Goal: Task Accomplishment & Management: Complete application form

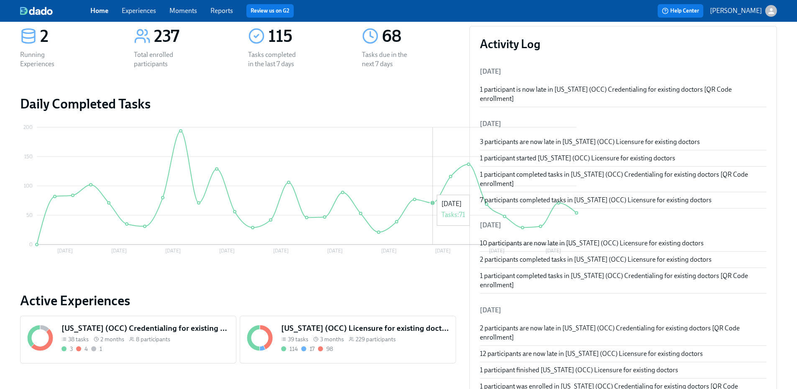
scroll to position [167, 0]
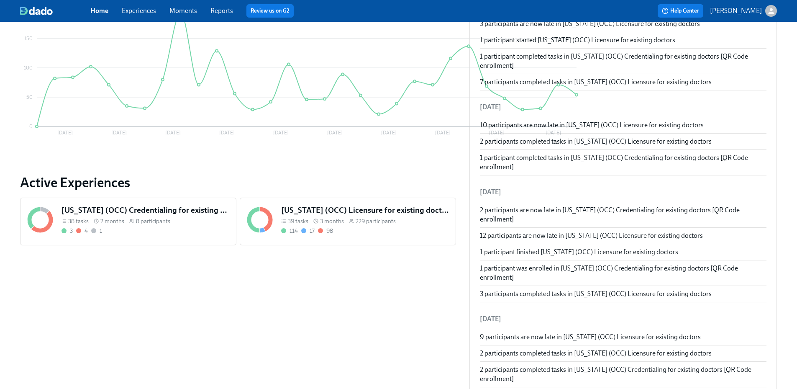
click at [358, 218] on span "229 participants" at bounding box center [376, 221] width 40 height 8
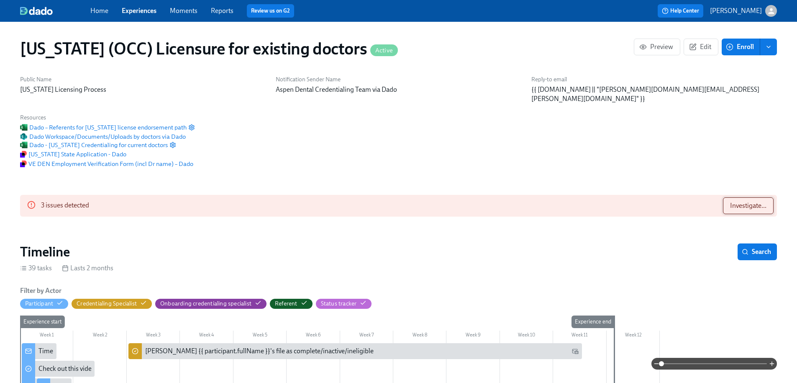
click at [735, 197] on button "Investigate..." at bounding box center [748, 205] width 51 height 17
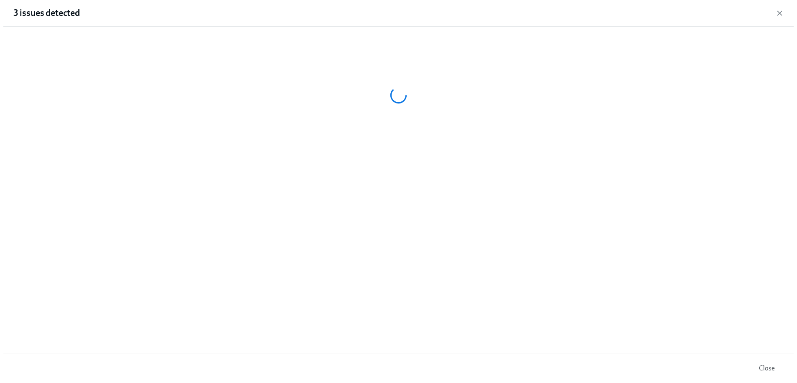
scroll to position [0, 11404]
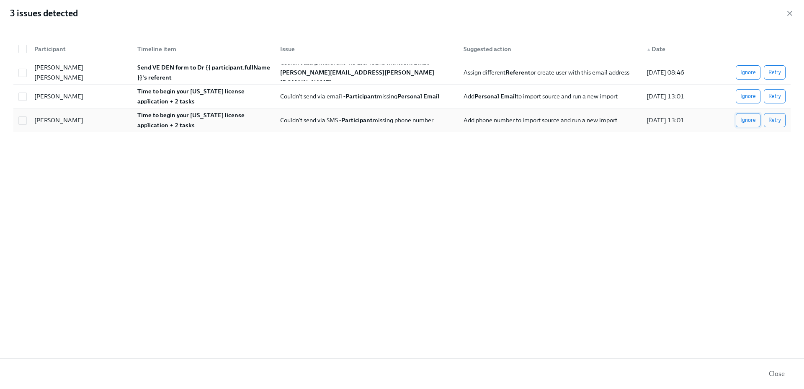
click at [751, 122] on span "Ignore" at bounding box center [747, 120] width 15 height 8
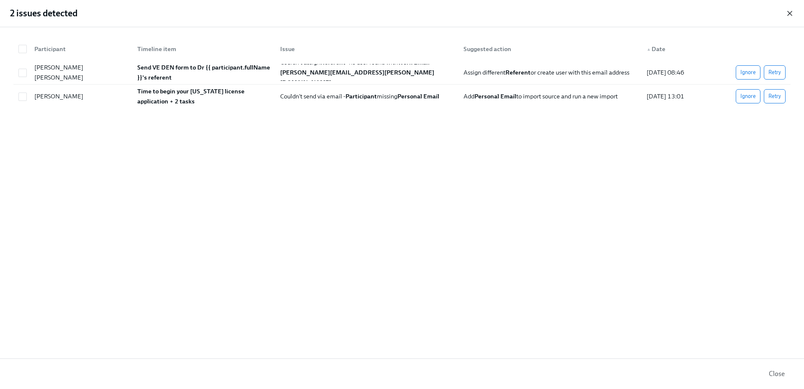
click at [792, 15] on icon "button" at bounding box center [789, 13] width 8 height 8
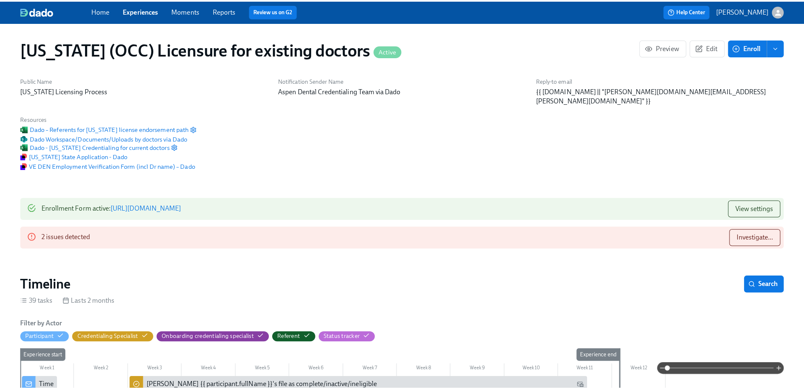
scroll to position [0, 11398]
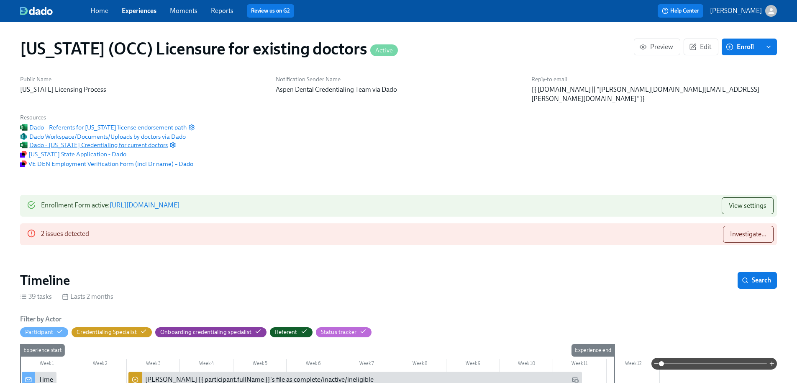
click at [168, 141] on span "Dado - Illinois Credentialing for current doctors" at bounding box center [94, 145] width 148 height 8
click at [739, 230] on span "Investigate..." at bounding box center [748, 234] width 36 height 8
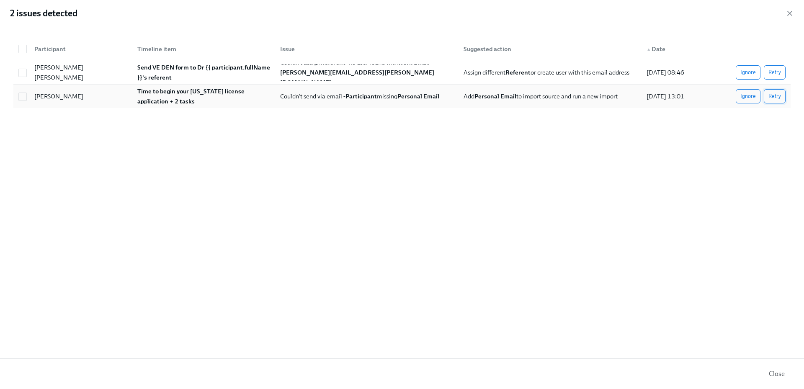
click at [776, 97] on span "Retry" at bounding box center [774, 96] width 13 height 8
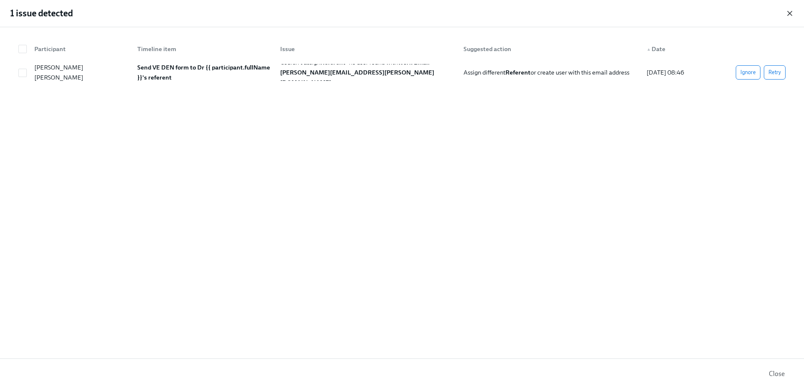
click at [790, 12] on icon "button" at bounding box center [789, 13] width 8 height 8
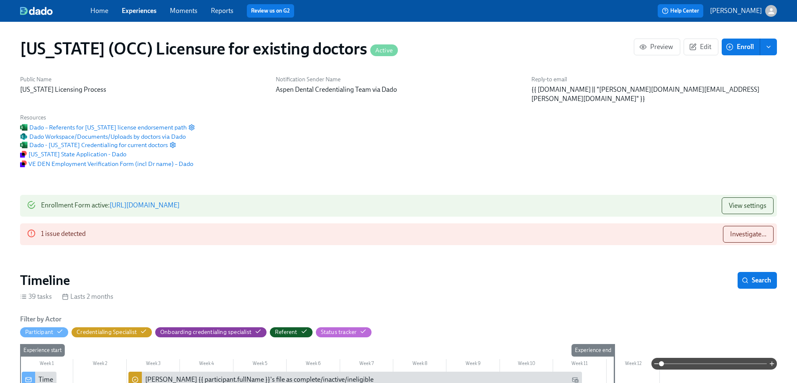
scroll to position [0, 11398]
click at [667, 272] on div "Timeline Search" at bounding box center [398, 280] width 757 height 17
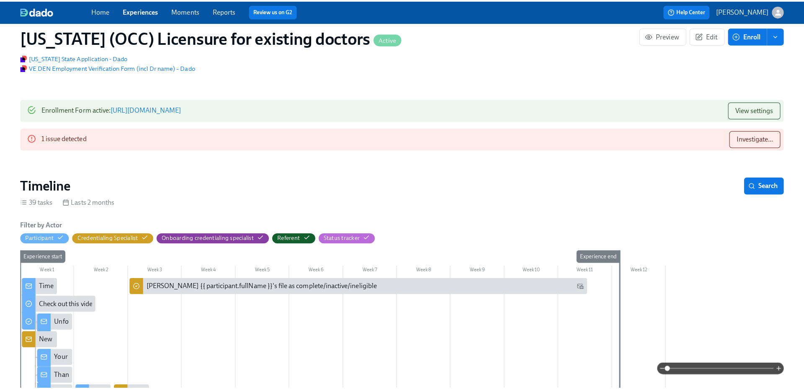
scroll to position [0, 0]
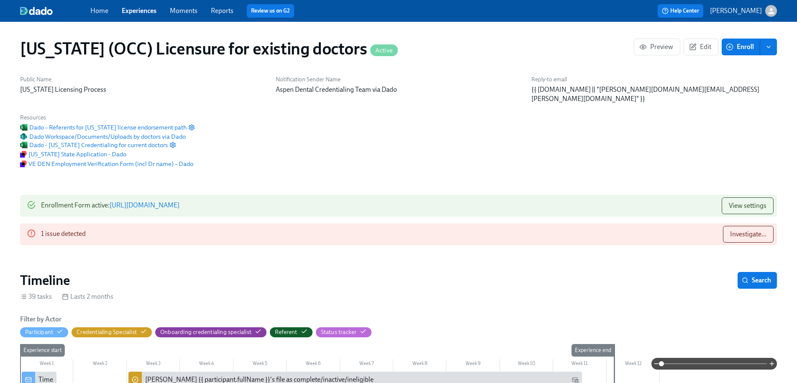
click at [221, 15] on span "Reports" at bounding box center [222, 10] width 23 height 9
click at [224, 8] on link "Reports" at bounding box center [222, 11] width 23 height 8
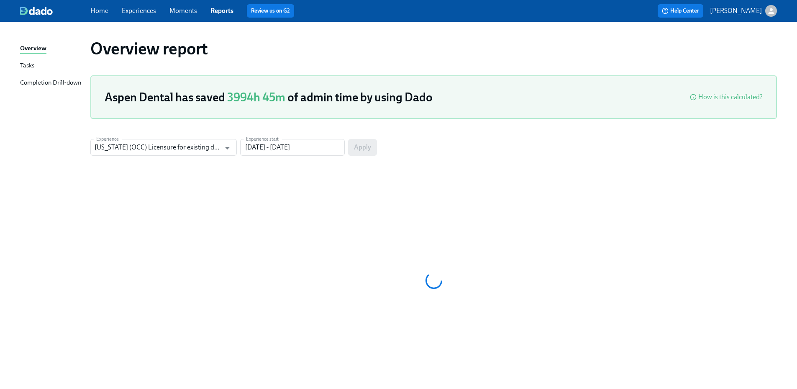
click at [35, 82] on div "Completion Drill-down" at bounding box center [50, 83] width 61 height 10
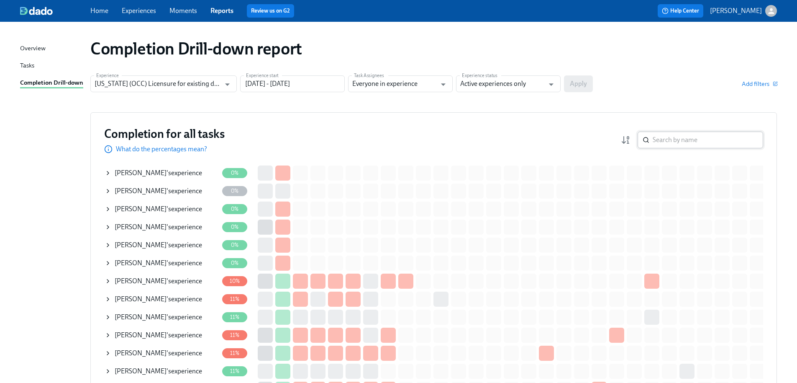
click at [716, 141] on input "search" at bounding box center [708, 139] width 110 height 17
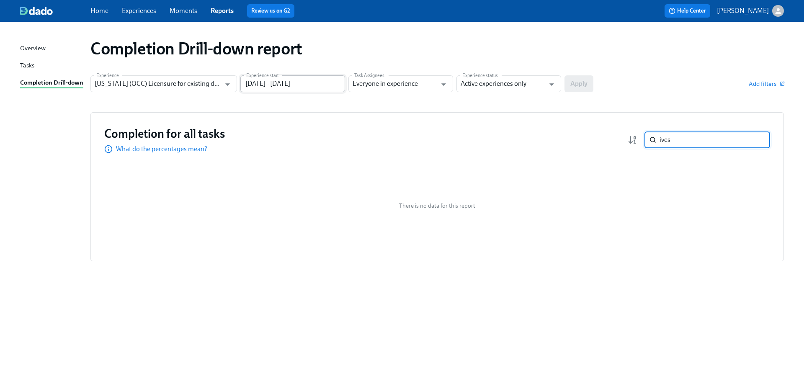
type input "ives"
click at [281, 87] on input "06/06/2025 - 09/04/2025" at bounding box center [292, 83] width 105 height 17
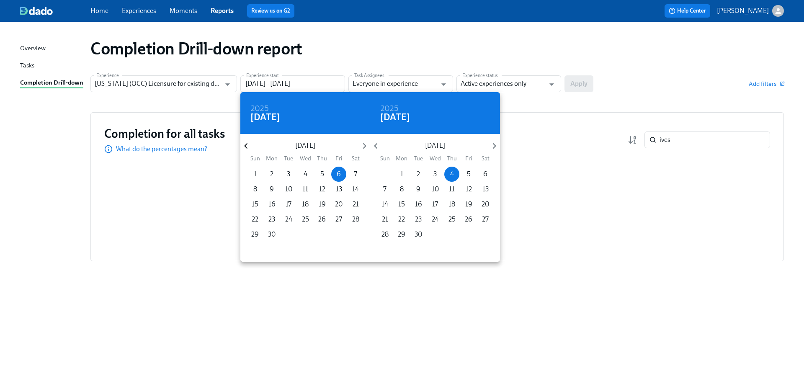
click at [249, 147] on icon "button" at bounding box center [245, 145] width 11 height 11
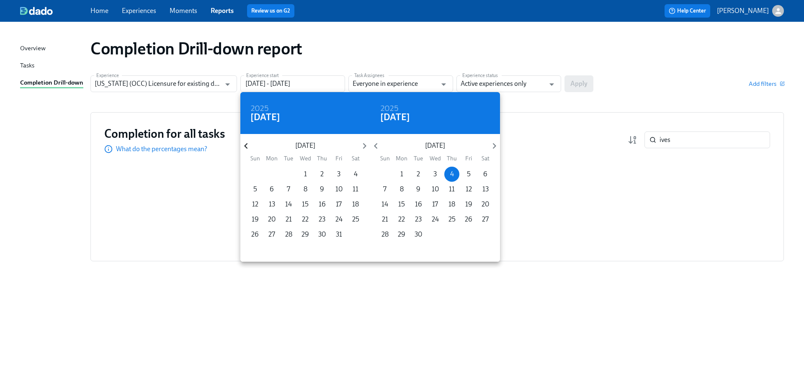
click at [249, 147] on icon "button" at bounding box center [245, 145] width 11 height 11
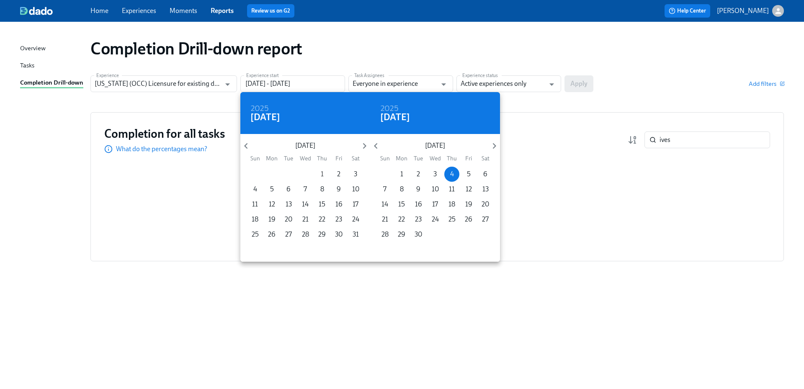
click at [324, 174] on span "1" at bounding box center [321, 174] width 15 height 9
type input "08/01/2024 - 09/04/2025"
click at [515, 87] on div at bounding box center [402, 194] width 804 height 389
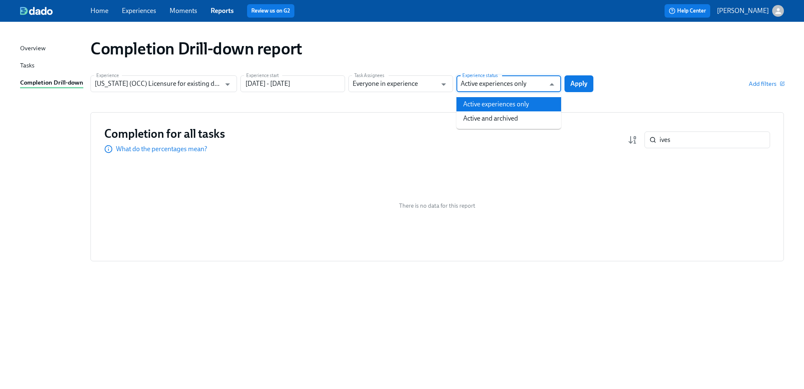
click at [521, 84] on input "Active experiences only" at bounding box center [502, 83] width 84 height 17
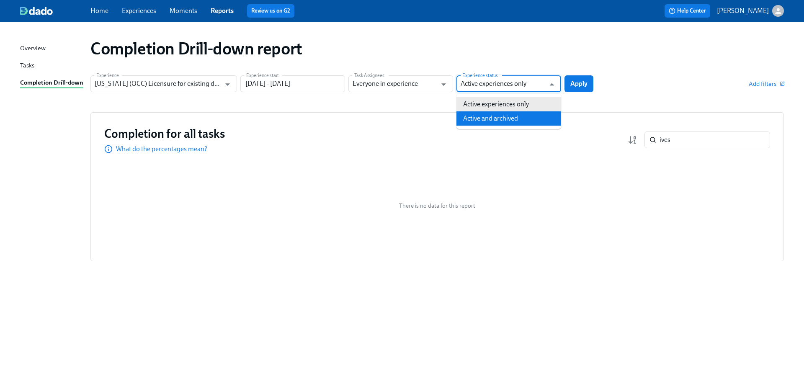
click at [514, 117] on li "Active and archived" at bounding box center [508, 118] width 105 height 14
type input "Active and archived"
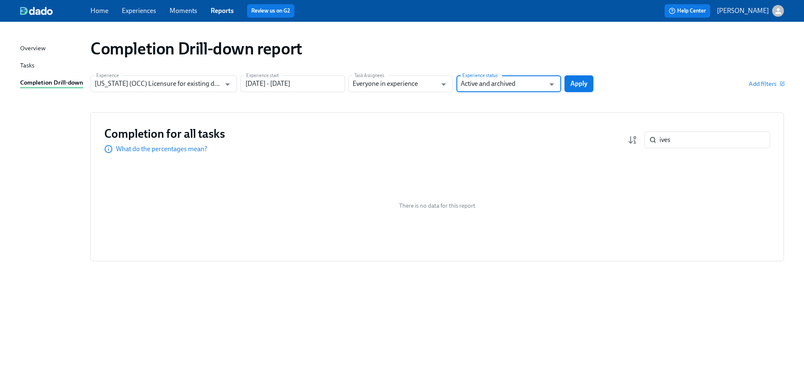
click at [591, 86] on button "Apply" at bounding box center [578, 83] width 29 height 17
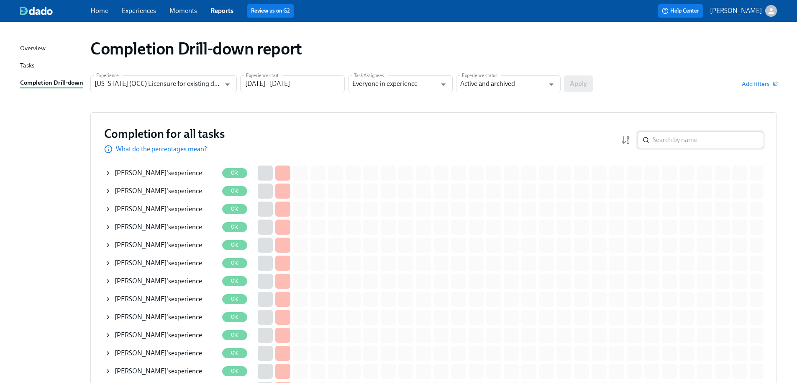
click at [679, 143] on input "search" at bounding box center [708, 139] width 110 height 17
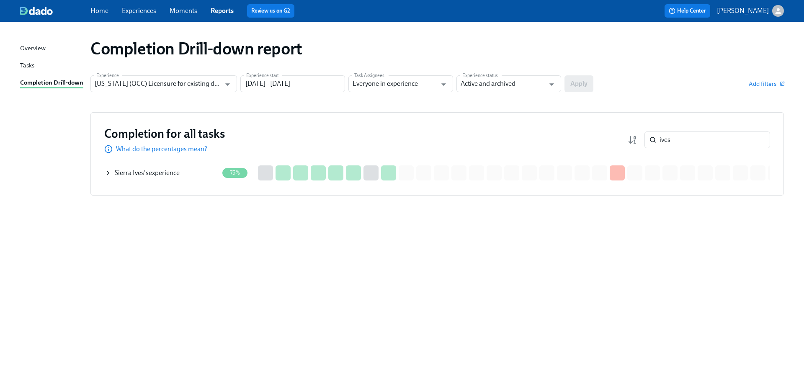
click at [154, 170] on div "Sierra Ives 's experience" at bounding box center [147, 172] width 65 height 9
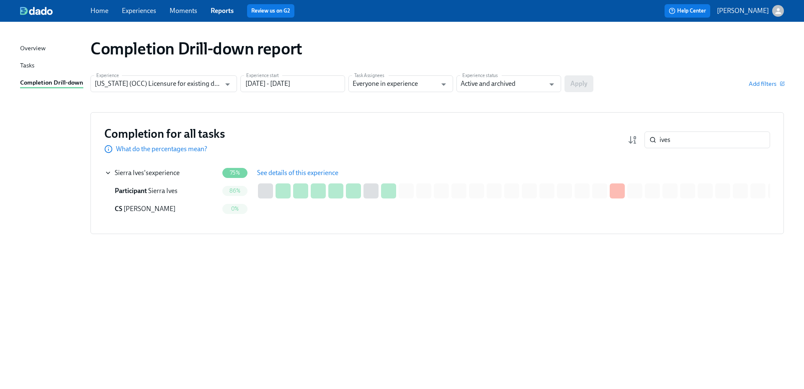
click at [271, 178] on button "See details of this experience" at bounding box center [297, 172] width 93 height 17
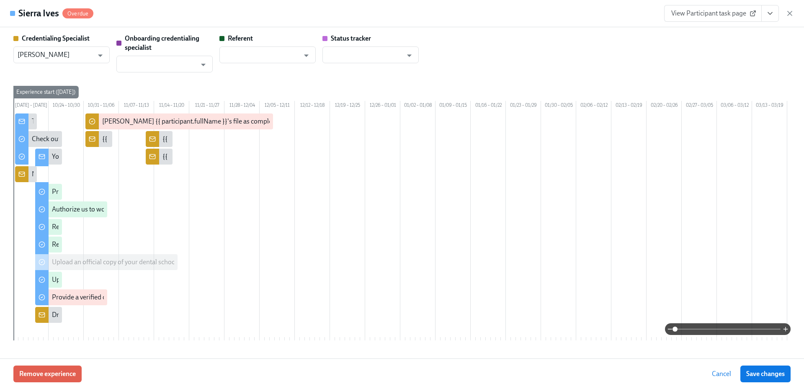
scroll to position [0, 917]
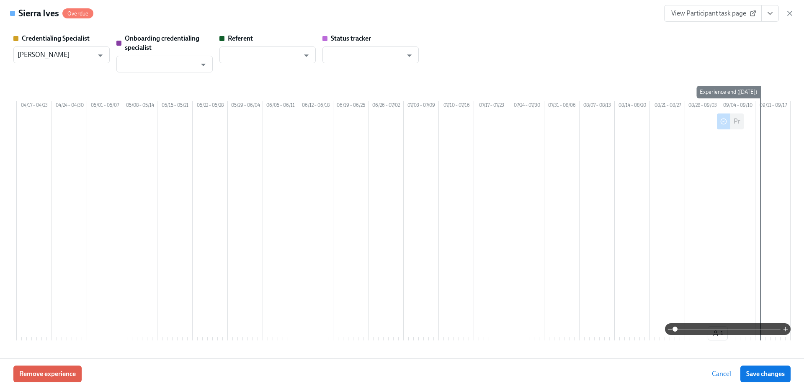
click at [710, 15] on span "View Participant task page" at bounding box center [712, 13] width 83 height 8
click at [703, 6] on link "View Participant task page" at bounding box center [713, 13] width 98 height 17
click at [789, 13] on icon "button" at bounding box center [789, 13] width 4 height 4
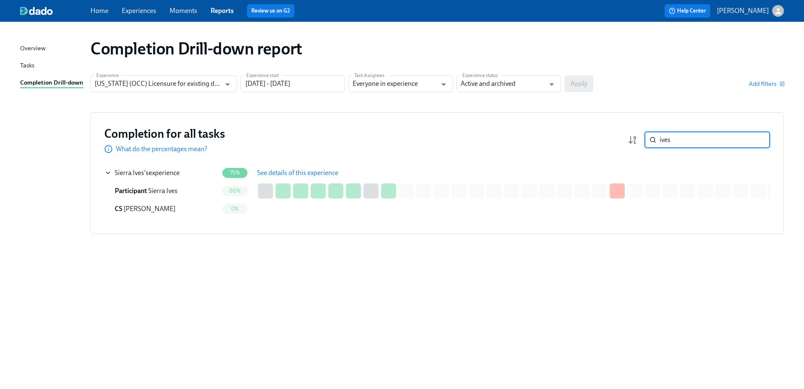
drag, startPoint x: 609, startPoint y: 141, endPoint x: 582, endPoint y: 116, distance: 36.7
click at [601, 141] on div "Completion for all tasks What do the percentages mean? ives ​" at bounding box center [437, 140] width 666 height 28
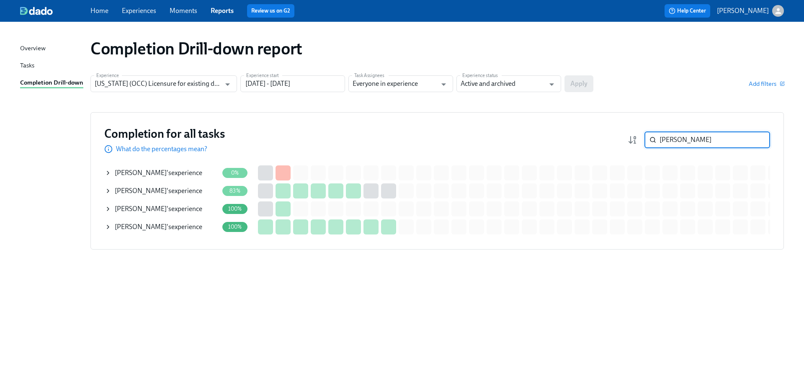
type input "Mantha"
click at [191, 192] on div "Meghana Mantha 's experience" at bounding box center [158, 190] width 87 height 9
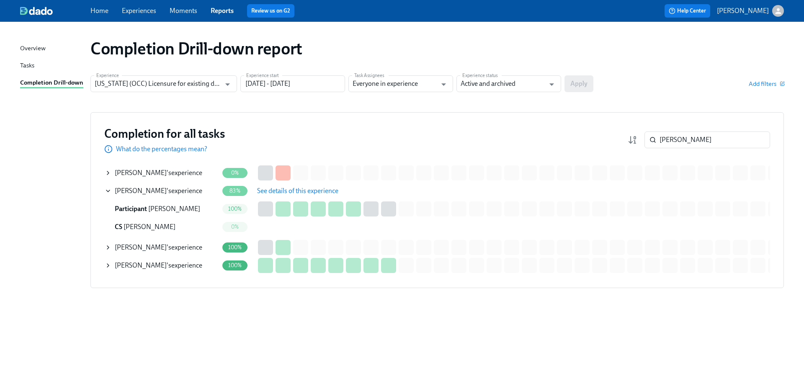
click at [298, 192] on span "See details of this experience" at bounding box center [297, 191] width 81 height 8
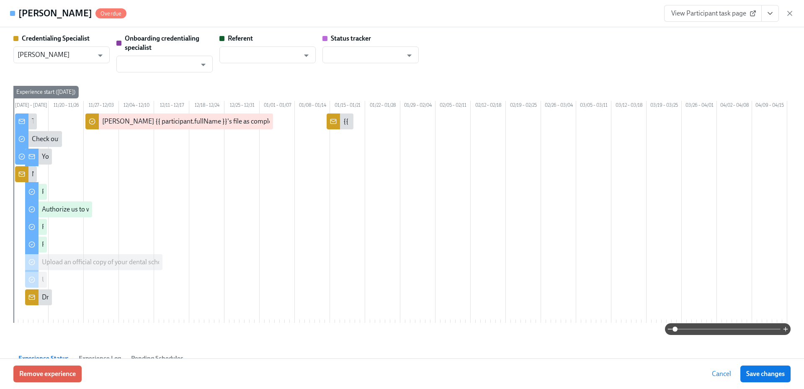
scroll to position [0, 741]
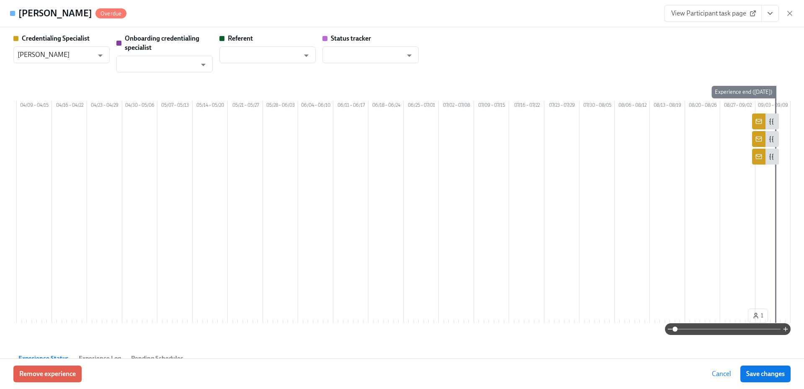
click at [701, 5] on link "View Participant task page" at bounding box center [713, 13] width 98 height 17
click at [695, 16] on span "View Participant task page" at bounding box center [712, 13] width 83 height 8
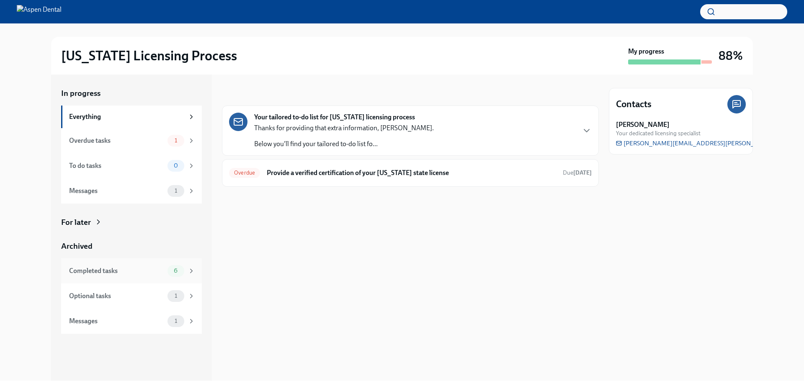
click at [107, 272] on div "Completed tasks" at bounding box center [116, 270] width 95 height 9
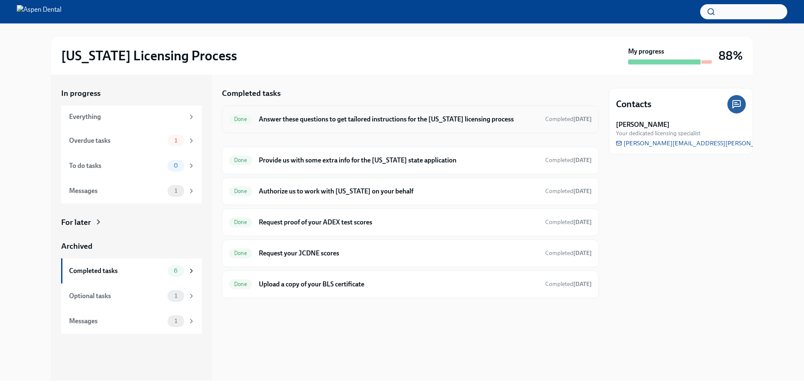
click at [403, 123] on h6 "Answer these questions to get tailored instructions for the [US_STATE] licensin…" at bounding box center [399, 119] width 280 height 9
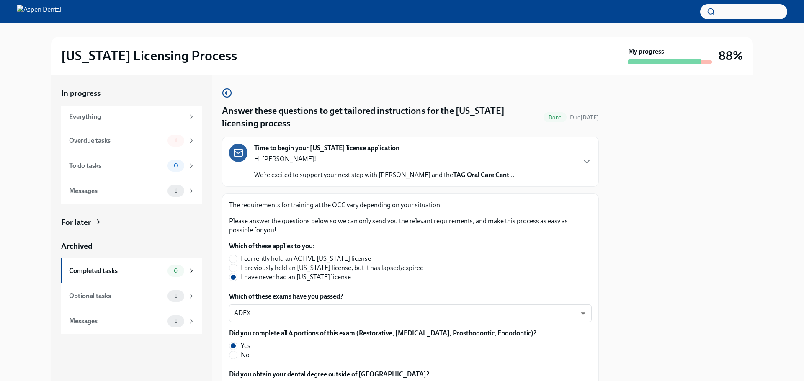
click at [32, 58] on div "Illinois Licensing Process My progress 88%" at bounding box center [401, 56] width 777 height 38
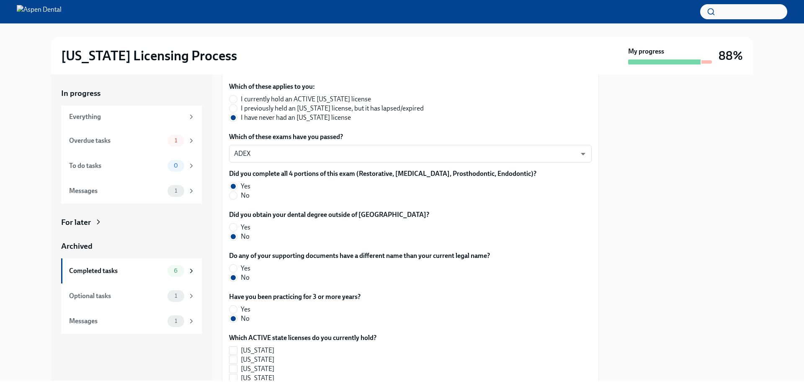
scroll to position [154, 0]
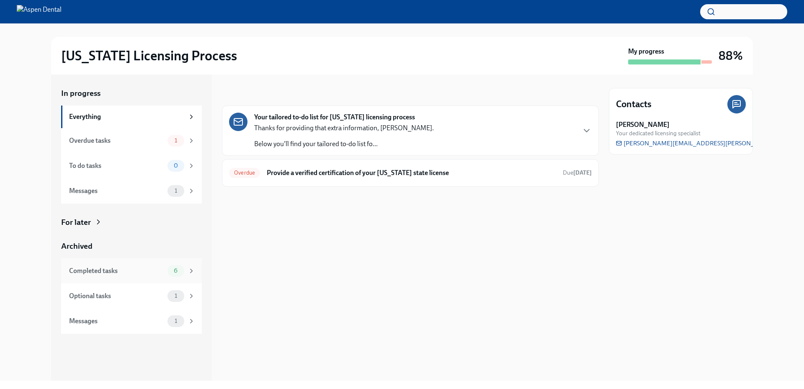
click at [141, 273] on div "Completed tasks" at bounding box center [116, 270] width 95 height 9
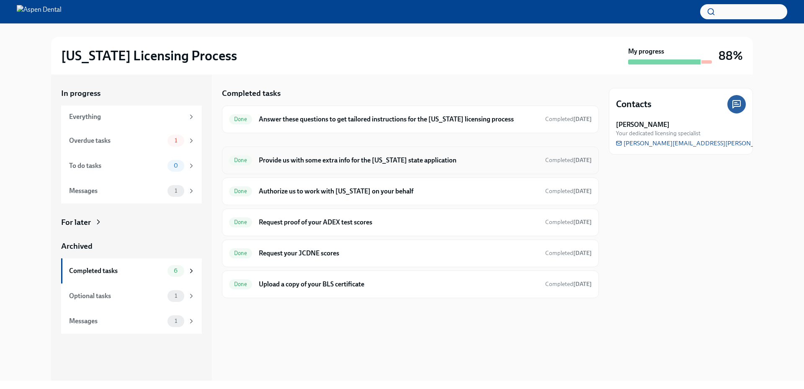
click at [305, 160] on h6 "Provide us with some extra info for the [US_STATE] state application" at bounding box center [399, 160] width 280 height 9
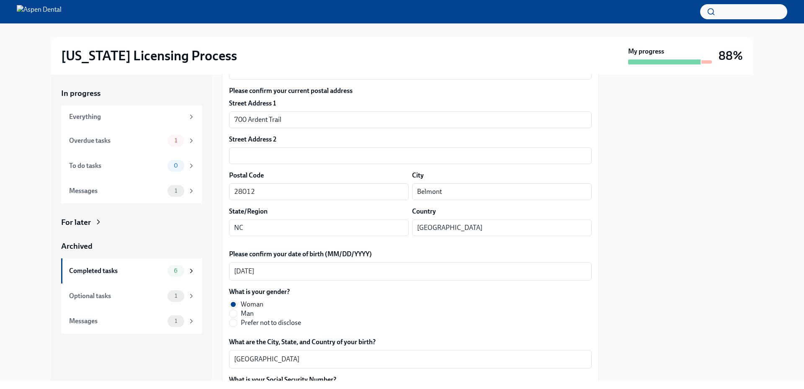
scroll to position [293, 0]
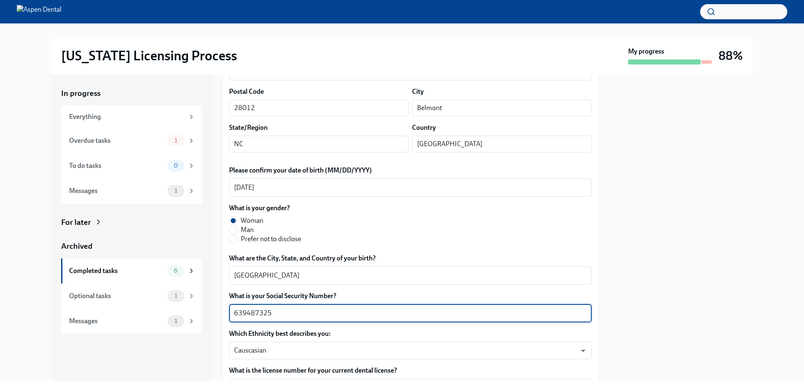
drag, startPoint x: 284, startPoint y: 309, endPoint x: 219, endPoint y: 305, distance: 65.4
click at [218, 306] on div "In progress Everything Overdue tasks 1 To do tasks 0 Messages 1 For later Archi…" at bounding box center [401, 228] width 701 height 306
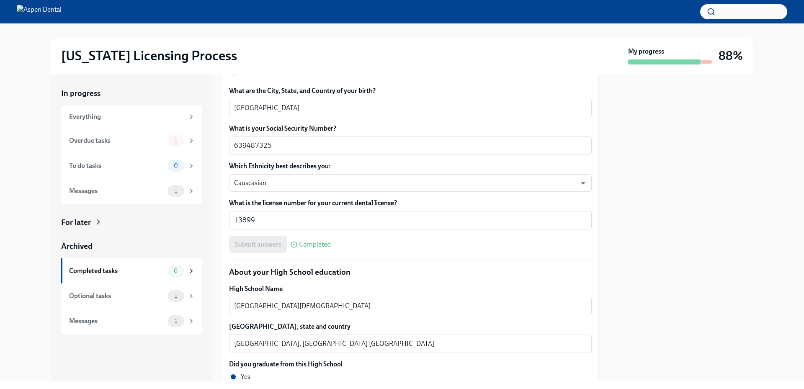
scroll to position [544, 0]
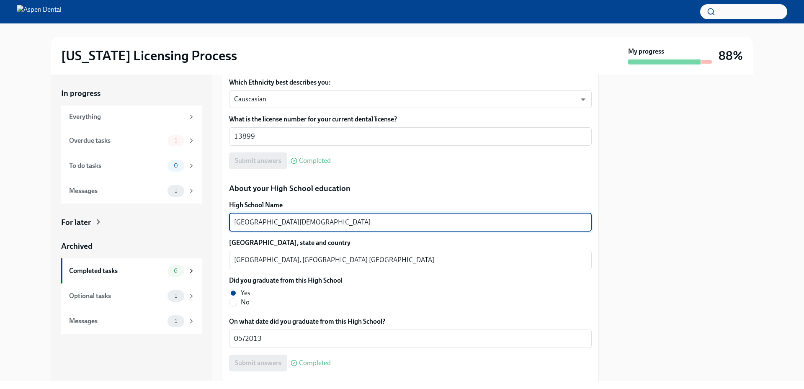
drag, startPoint x: 328, startPoint y: 224, endPoint x: 216, endPoint y: 222, distance: 112.2
click at [216, 222] on div "In progress Everything Overdue tasks 1 To do tasks 0 Messages 1 For later Archi…" at bounding box center [401, 228] width 701 height 306
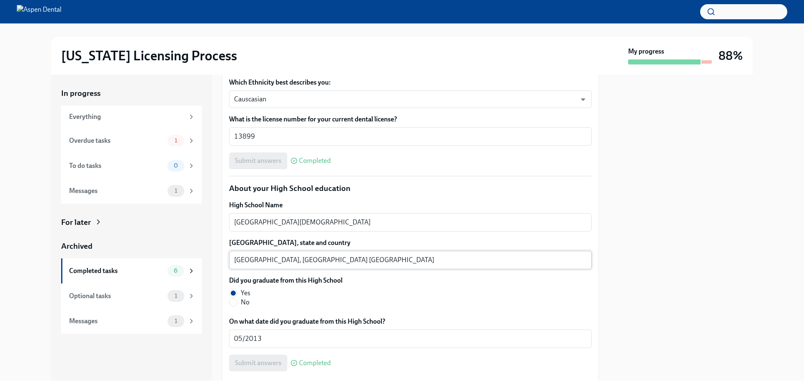
click at [250, 257] on textarea "Granbury, TX United States" at bounding box center [410, 260] width 352 height 10
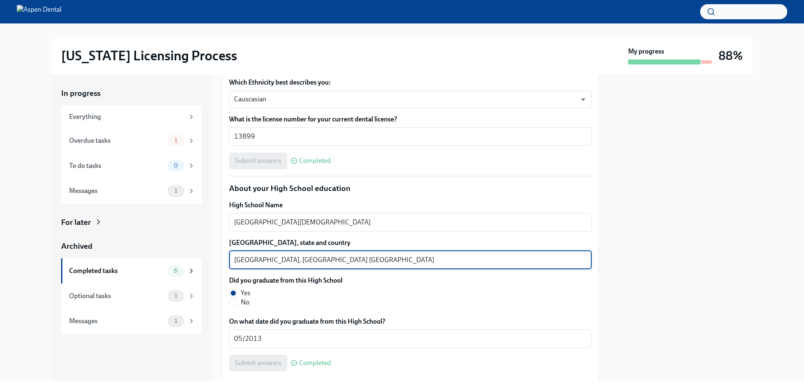
click at [249, 257] on textarea "Granbury, TX United States" at bounding box center [410, 260] width 352 height 10
drag, startPoint x: 249, startPoint y: 257, endPoint x: 243, endPoint y: 261, distance: 7.5
click at [243, 261] on textarea "Granbury, TX United States" at bounding box center [410, 260] width 352 height 10
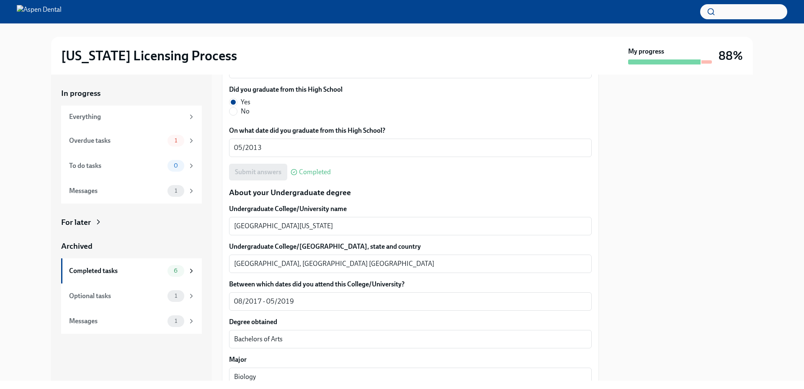
scroll to position [753, 0]
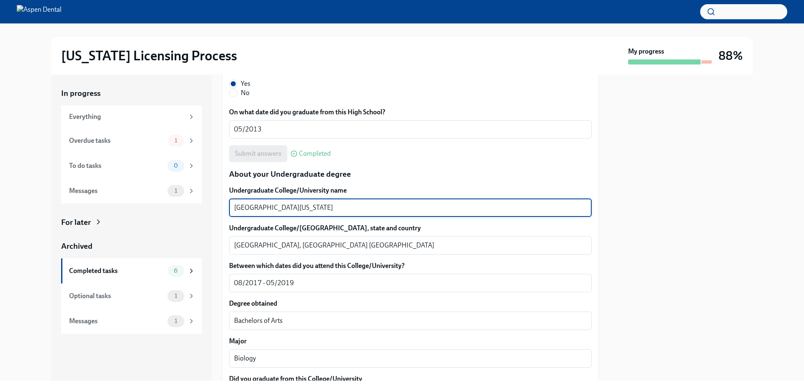
drag, startPoint x: 309, startPoint y: 207, endPoint x: 218, endPoint y: 210, distance: 90.9
click at [218, 210] on div "In progress Everything Overdue tasks 1 To do tasks 0 Messages 1 For later Archi…" at bounding box center [401, 228] width 701 height 306
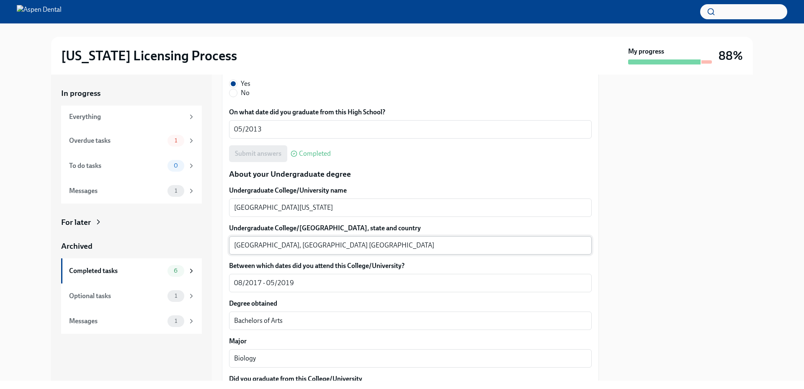
click at [243, 243] on textarea "Denton, TX United States" at bounding box center [410, 245] width 352 height 10
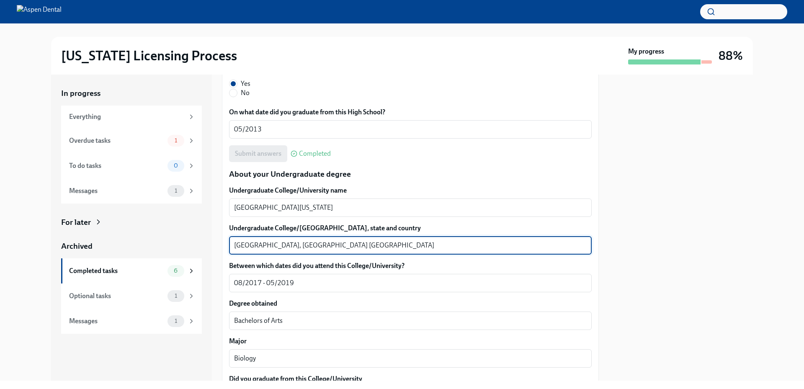
click at [242, 246] on textarea "Denton, TX United States" at bounding box center [410, 245] width 352 height 10
click at [242, 247] on textarea "Denton, TX United States" at bounding box center [410, 245] width 352 height 10
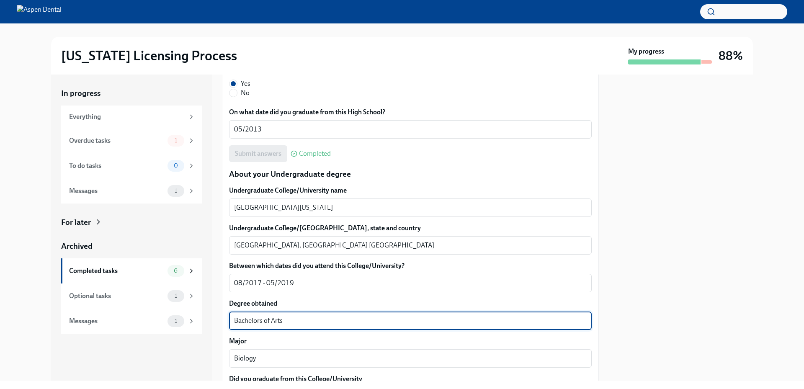
drag, startPoint x: 272, startPoint y: 321, endPoint x: 245, endPoint y: 322, distance: 26.8
click at [225, 322] on div "We will fill out the Illinois State Application Form on your behalf – we'll jus…" at bounding box center [410, 347] width 377 height 1840
paste textarea "Denton"
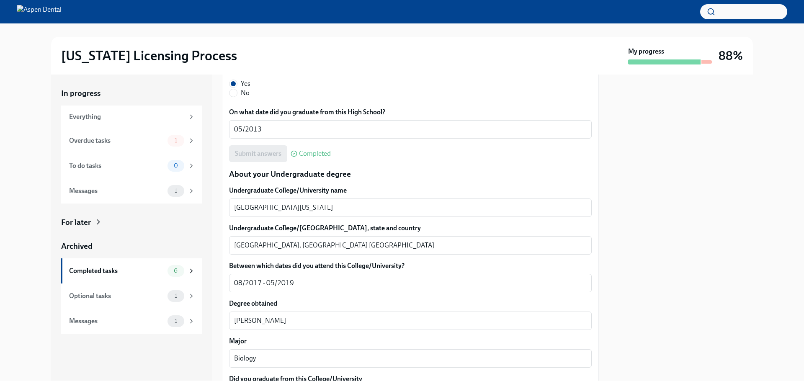
click at [289, 170] on p "About your Undergraduate degree" at bounding box center [410, 174] width 362 height 11
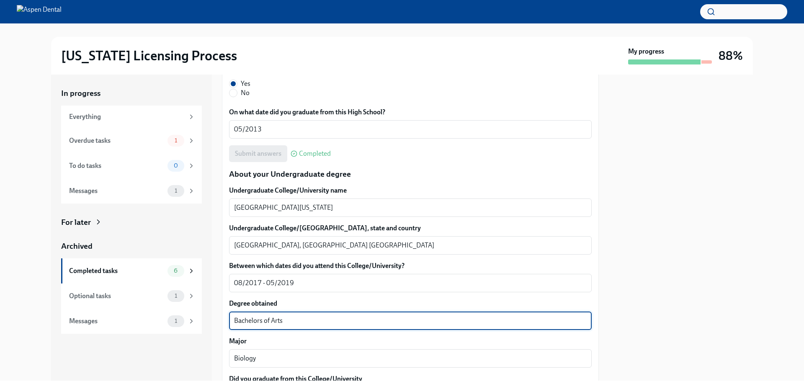
type textarea "Bachelors of Arts"
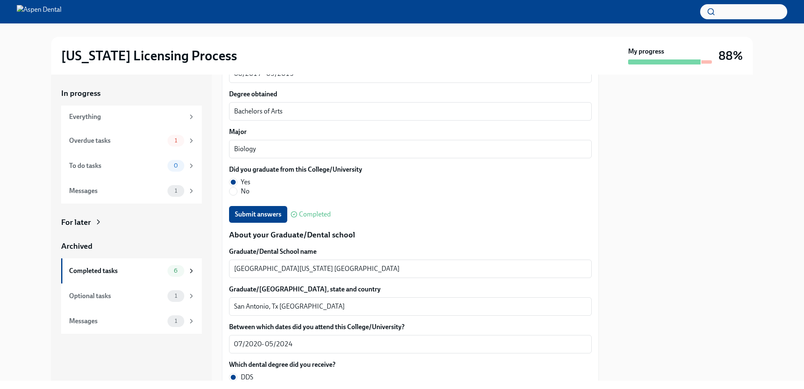
scroll to position [1005, 0]
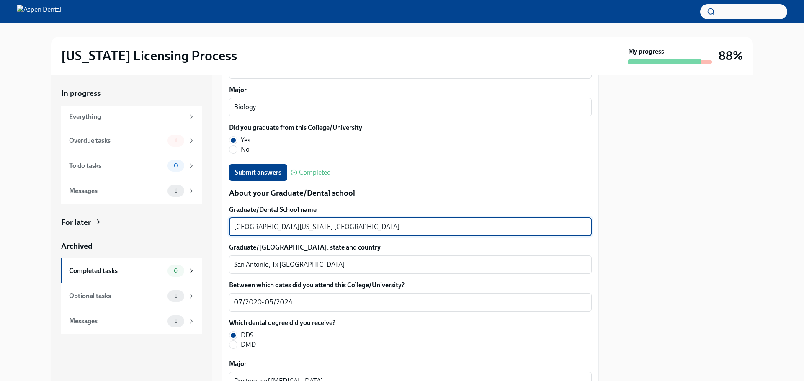
drag, startPoint x: 389, startPoint y: 228, endPoint x: 232, endPoint y: 228, distance: 157.0
click at [232, 228] on div "University of Texas health science center San Antonio x ​" at bounding box center [410, 227] width 362 height 18
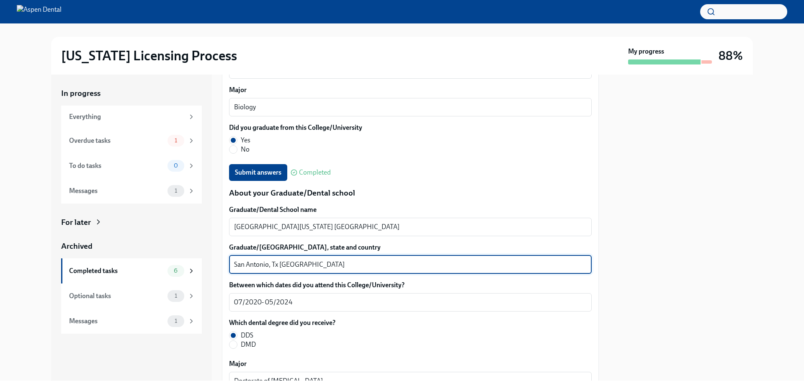
drag, startPoint x: 268, startPoint y: 263, endPoint x: 232, endPoint y: 263, distance: 36.4
click at [232, 263] on div "San Antonio, Tx United States x ​" at bounding box center [410, 264] width 362 height 18
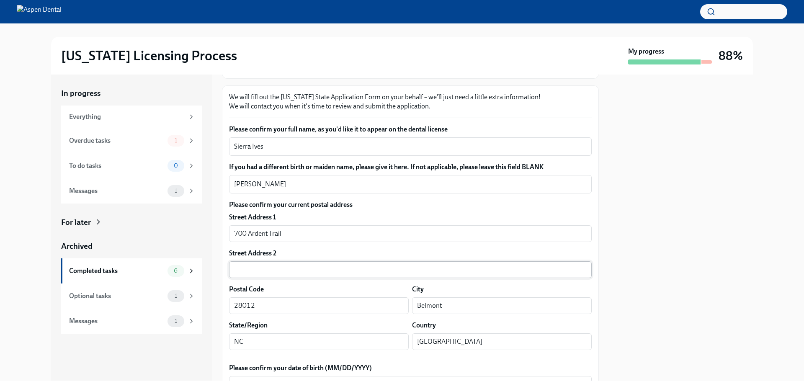
scroll to position [0, 0]
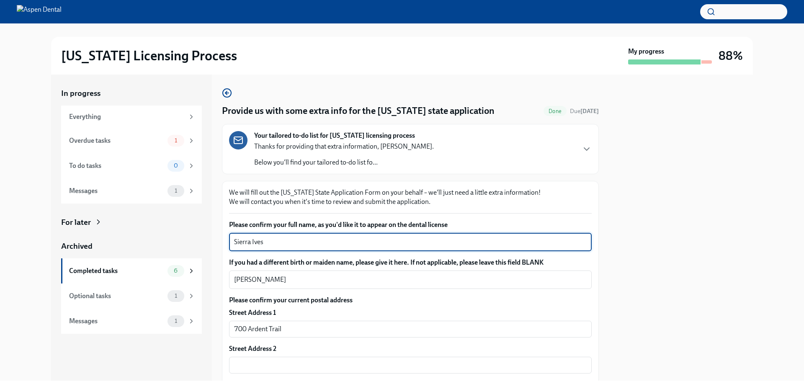
drag, startPoint x: 267, startPoint y: 242, endPoint x: 212, endPoint y: 237, distance: 55.4
click at [212, 237] on div "In progress Everything Overdue tasks 1 To do tasks 0 Messages 1 For later Archi…" at bounding box center [401, 228] width 701 height 306
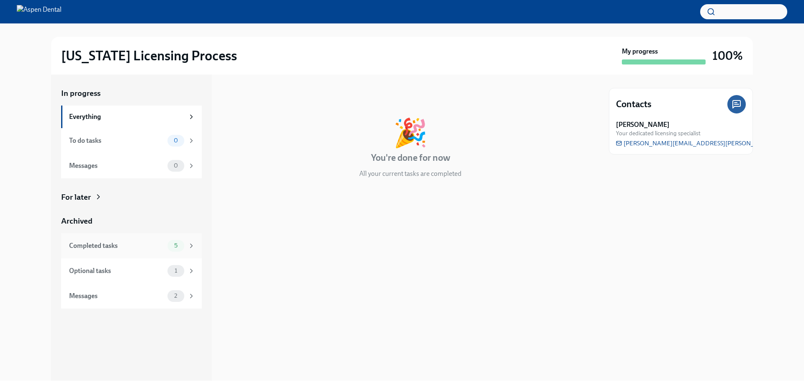
click at [125, 241] on div "Completed tasks" at bounding box center [116, 245] width 95 height 9
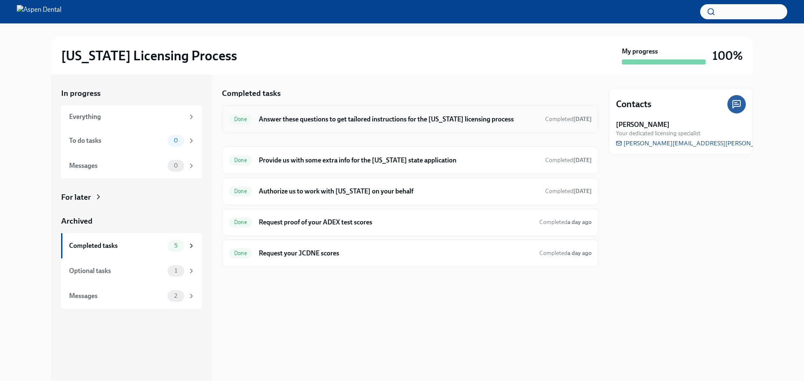
click at [294, 121] on h6 "Answer these questions to get tailored instructions for the [US_STATE] licensin…" at bounding box center [399, 119] width 280 height 9
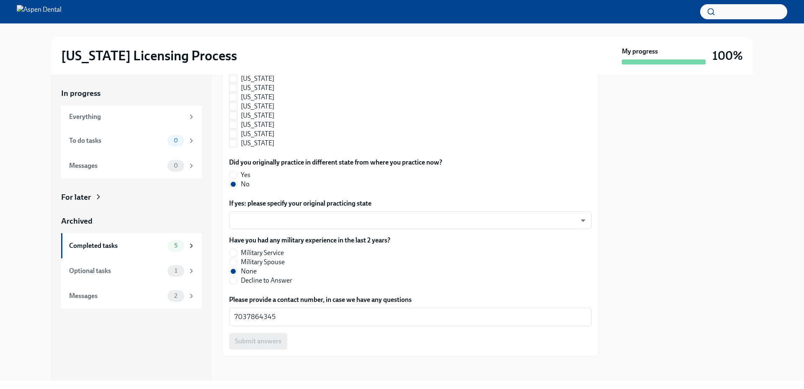
scroll to position [839, 0]
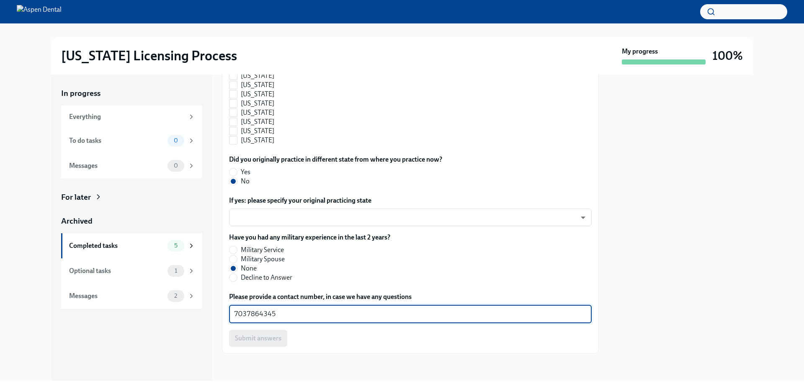
drag, startPoint x: 286, startPoint y: 319, endPoint x: 222, endPoint y: 316, distance: 64.5
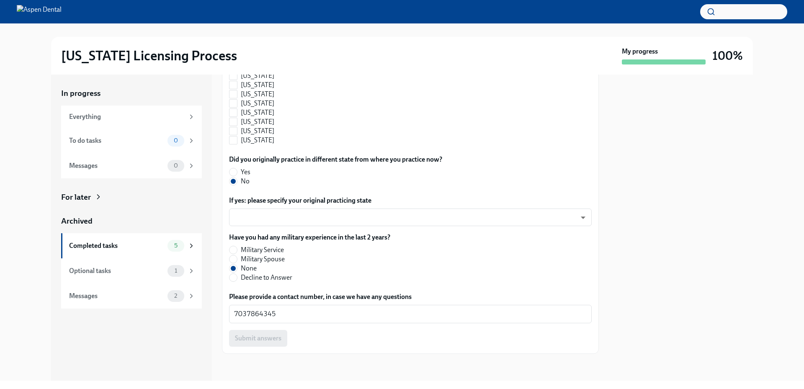
click at [628, 265] on div at bounding box center [681, 228] width 144 height 306
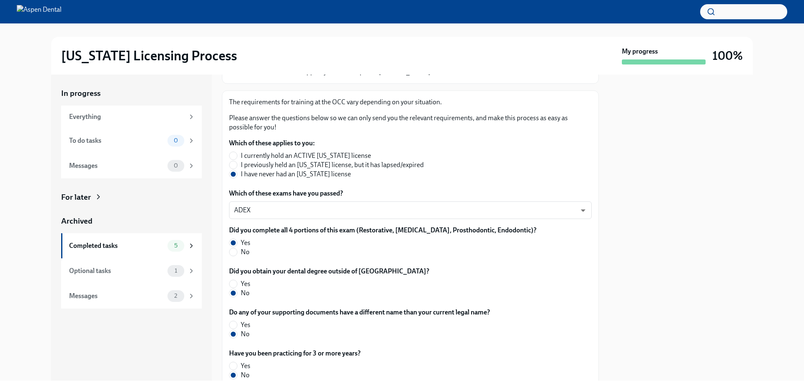
scroll to position [86, 0]
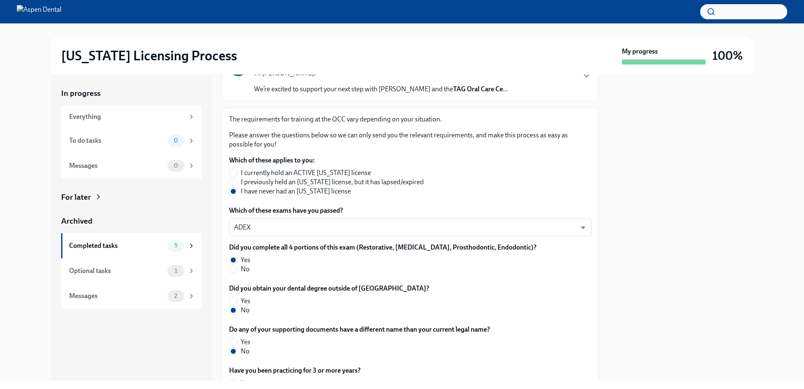
click at [28, 144] on div "In progress Everything To do tasks 0 Messages 0 For later Archived Completed ta…" at bounding box center [401, 228] width 777 height 306
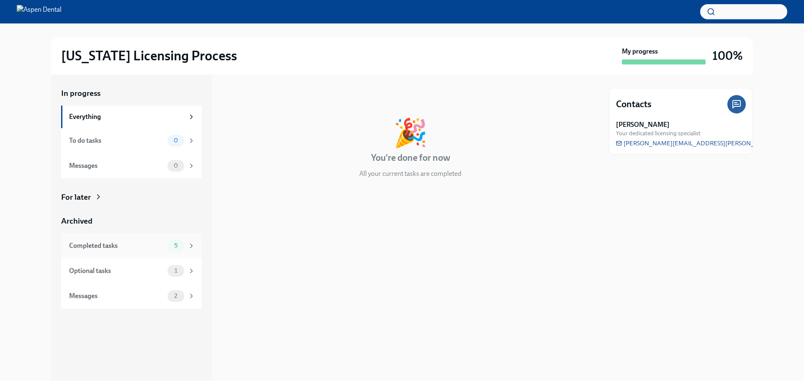
click at [121, 247] on div "Completed tasks" at bounding box center [116, 245] width 95 height 9
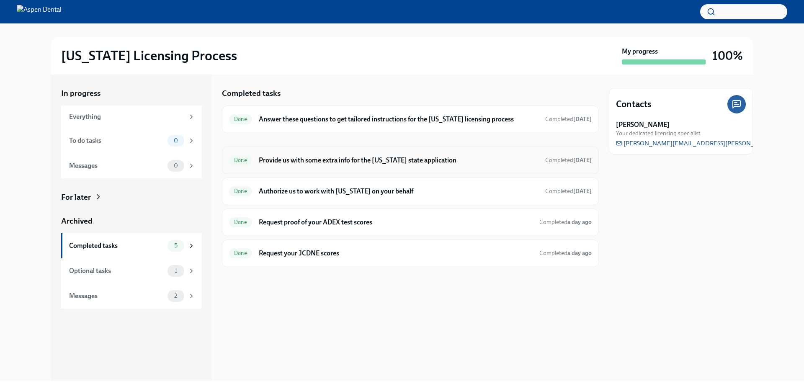
click at [301, 162] on h6 "Provide us with some extra info for the [US_STATE] state application" at bounding box center [399, 160] width 280 height 9
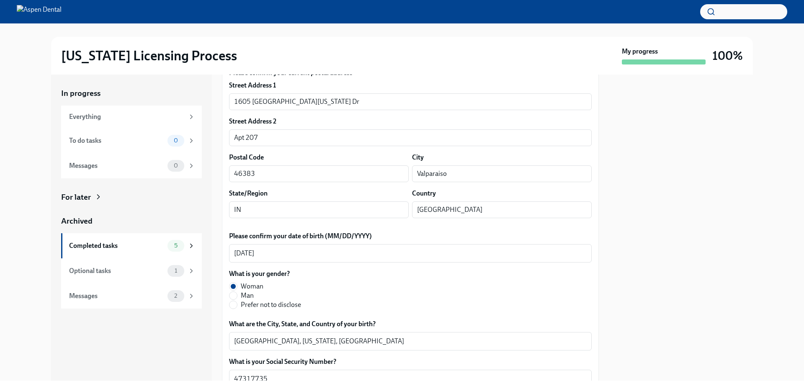
scroll to position [251, 0]
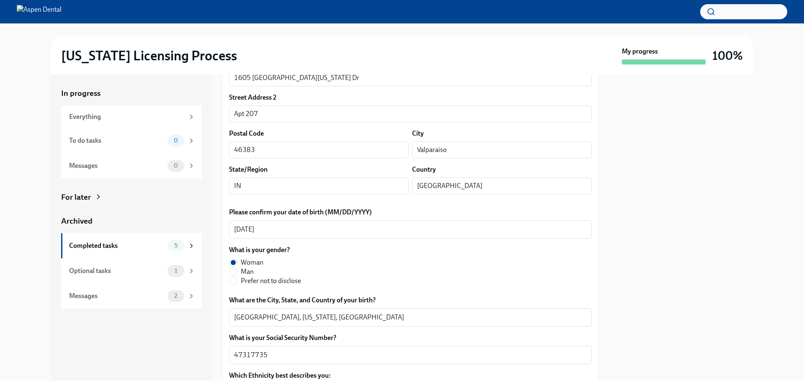
click at [42, 267] on div "In progress Everything To do tasks 0 Messages 0 For later Archived Completed ta…" at bounding box center [401, 228] width 777 height 306
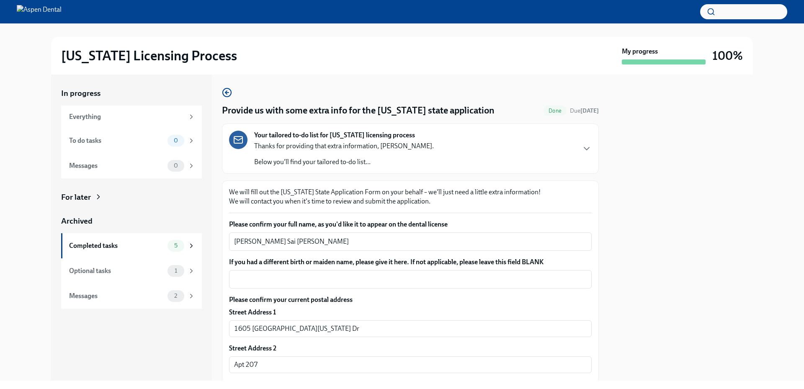
scroll to position [0, 0]
click at [247, 244] on textarea "[PERSON_NAME] Sai [PERSON_NAME]" at bounding box center [410, 242] width 352 height 10
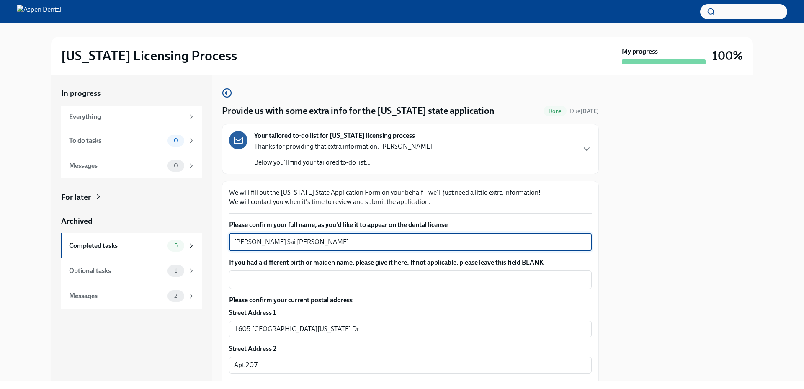
click at [247, 244] on textarea "[PERSON_NAME] Sai [PERSON_NAME]" at bounding box center [410, 242] width 352 height 10
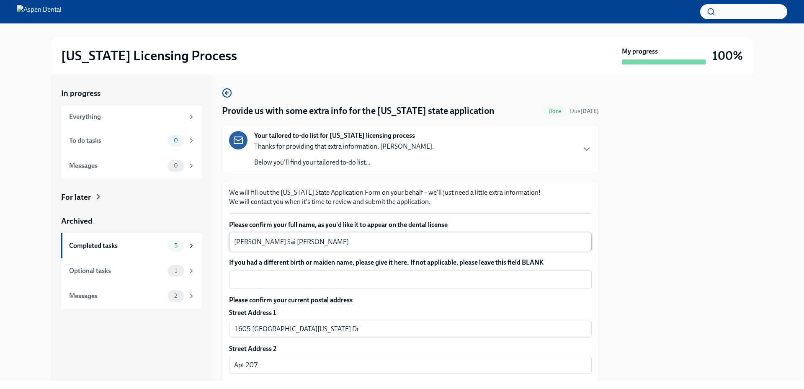
click at [304, 242] on textarea "[PERSON_NAME] Sai [PERSON_NAME]" at bounding box center [410, 242] width 352 height 10
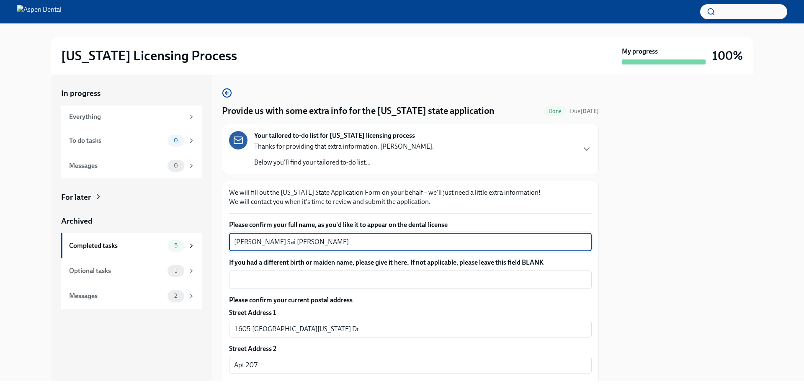
click at [292, 243] on textarea "[PERSON_NAME] Sai [PERSON_NAME]" at bounding box center [410, 242] width 352 height 10
drag, startPoint x: 289, startPoint y: 242, endPoint x: 262, endPoint y: 243, distance: 26.4
click at [262, 243] on textarea "[PERSON_NAME] Sai [PERSON_NAME]" at bounding box center [410, 242] width 352 height 10
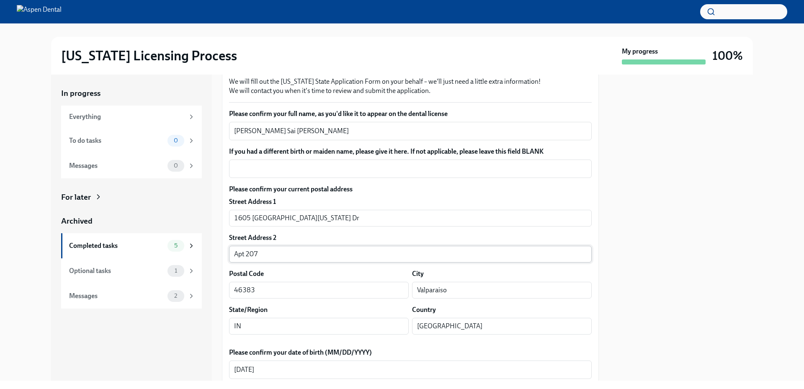
scroll to position [126, 0]
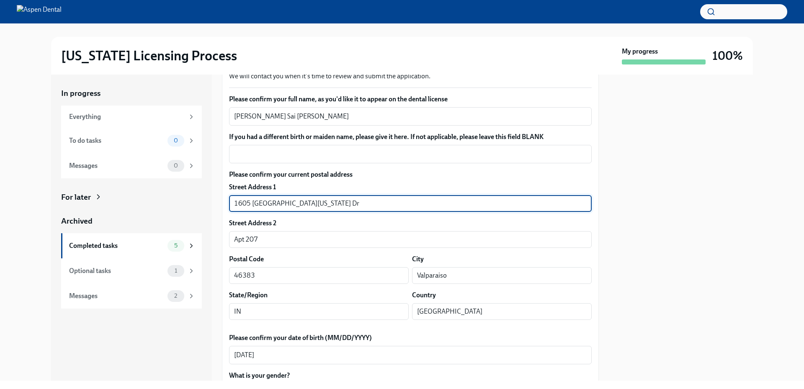
drag, startPoint x: 308, startPoint y: 206, endPoint x: 227, endPoint y: 198, distance: 81.2
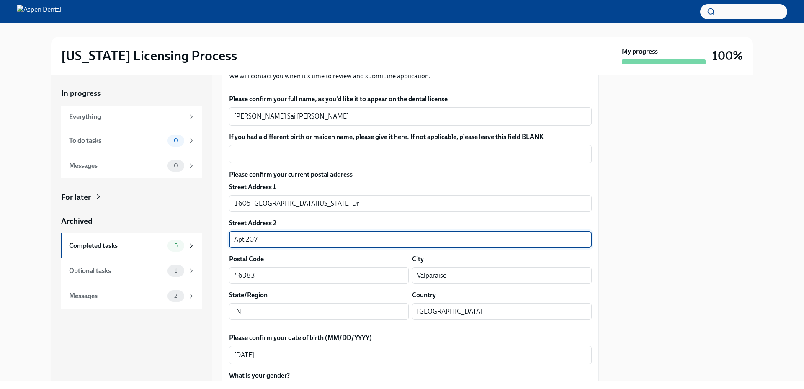
drag, startPoint x: 270, startPoint y: 239, endPoint x: 214, endPoint y: 239, distance: 56.1
click at [214, 239] on div "In progress Everything To do tasks 0 Messages 0 For later Archived Completed ta…" at bounding box center [401, 228] width 701 height 306
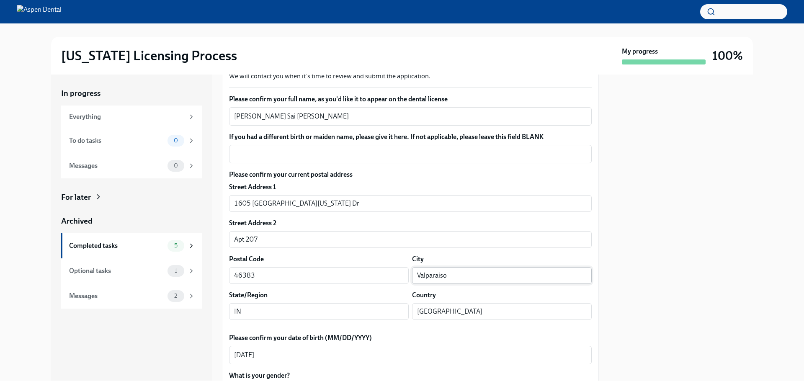
click at [436, 276] on input "Valparaiso" at bounding box center [502, 275] width 180 height 17
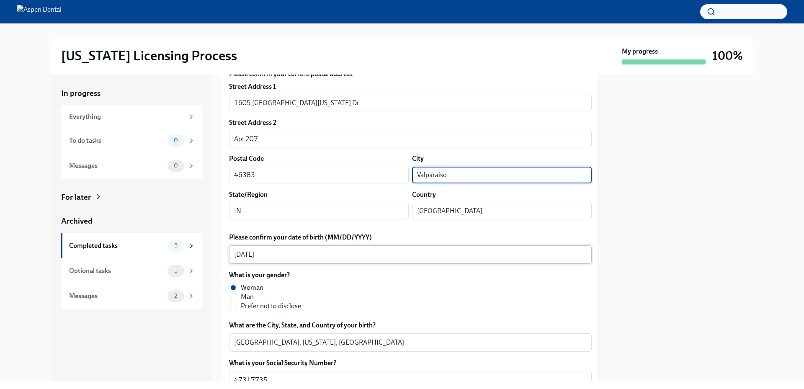
scroll to position [211, 0]
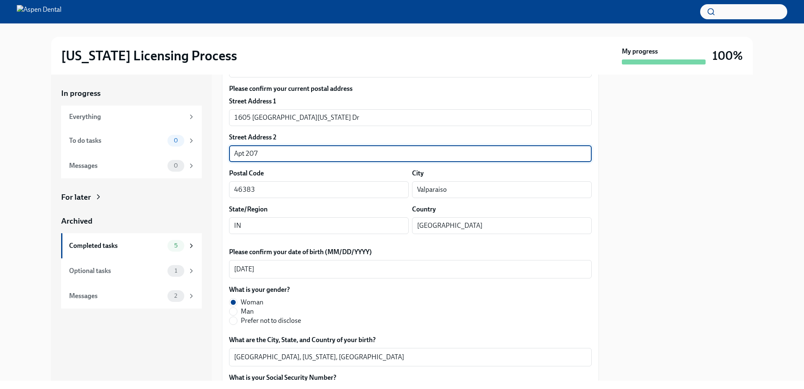
drag, startPoint x: 285, startPoint y: 152, endPoint x: 219, endPoint y: 152, distance: 65.3
click at [219, 152] on div "In progress Everything To do tasks 0 Messages 0 For later Archived Completed ta…" at bounding box center [401, 228] width 701 height 306
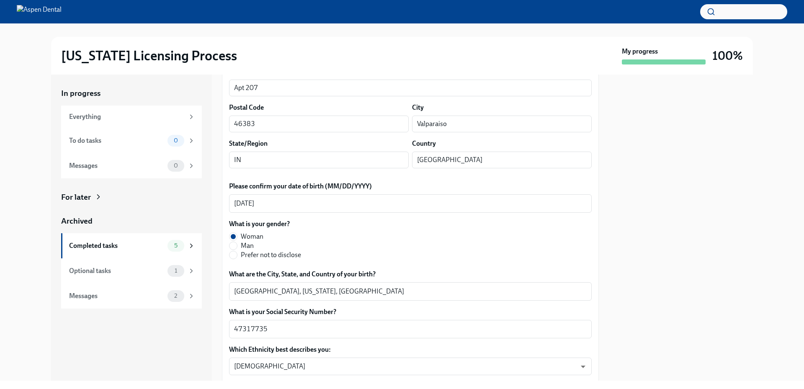
scroll to position [337, 0]
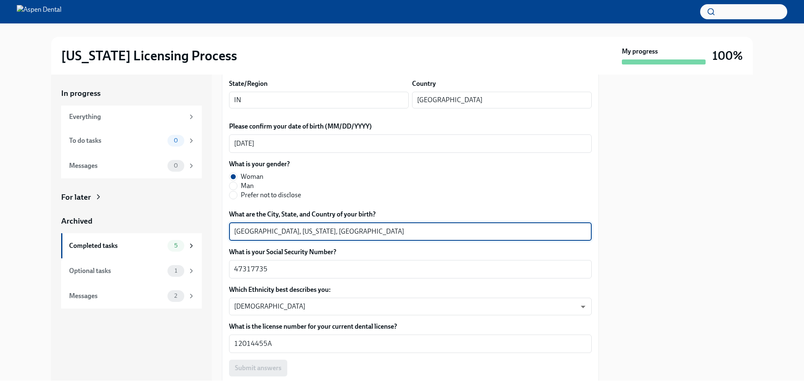
click at [259, 232] on textarea "[GEOGRAPHIC_DATA], [US_STATE], [GEOGRAPHIC_DATA]" at bounding box center [410, 231] width 352 height 10
click at [259, 231] on textarea "[GEOGRAPHIC_DATA], [US_STATE], [GEOGRAPHIC_DATA]" at bounding box center [410, 231] width 352 height 10
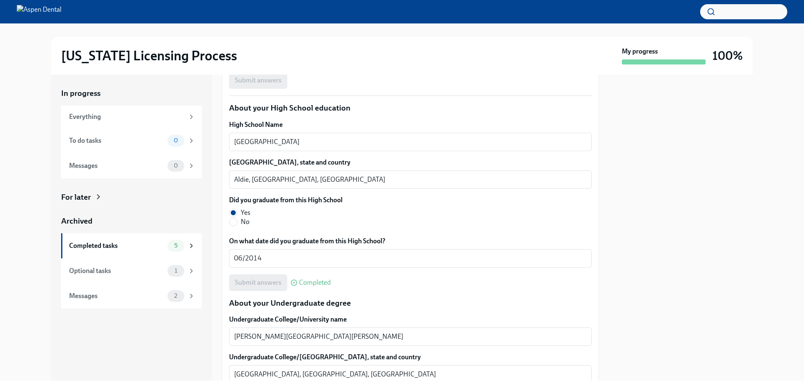
scroll to position [630, 0]
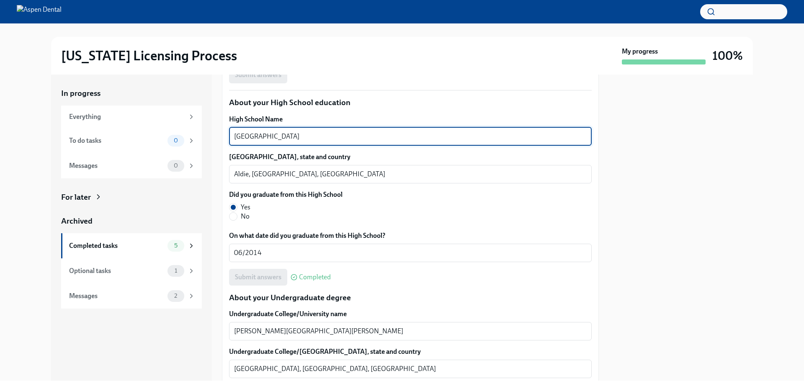
drag, startPoint x: 318, startPoint y: 134, endPoint x: 224, endPoint y: 137, distance: 94.2
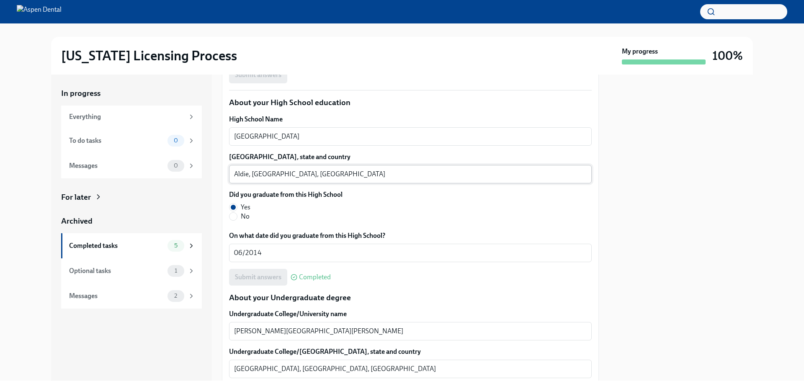
click at [238, 174] on textarea "Aldie, [GEOGRAPHIC_DATA], [GEOGRAPHIC_DATA]" at bounding box center [410, 174] width 352 height 10
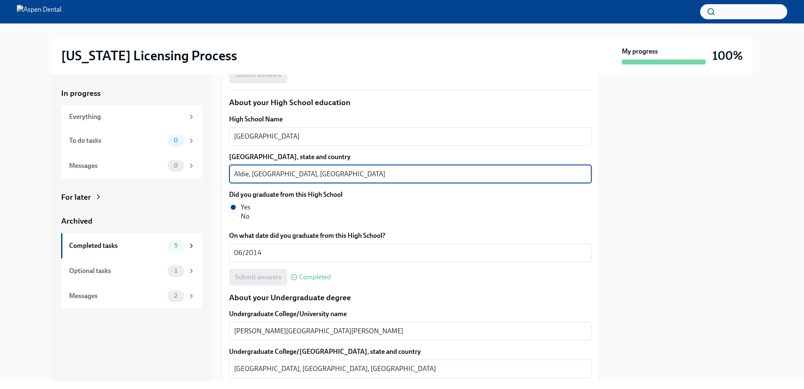
click at [238, 174] on textarea "Aldie, [GEOGRAPHIC_DATA], [GEOGRAPHIC_DATA]" at bounding box center [410, 174] width 352 height 10
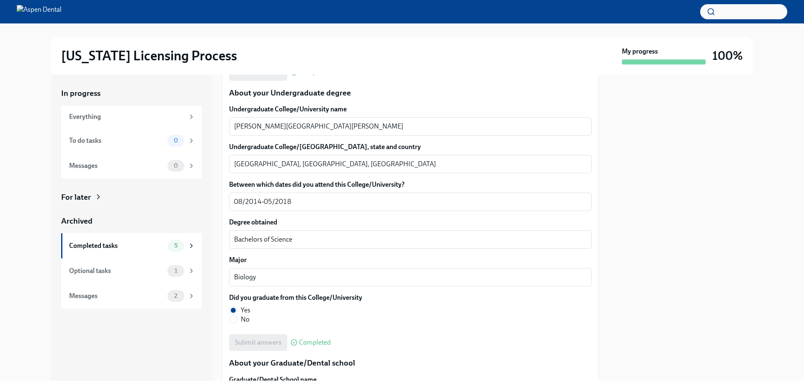
scroll to position [839, 0]
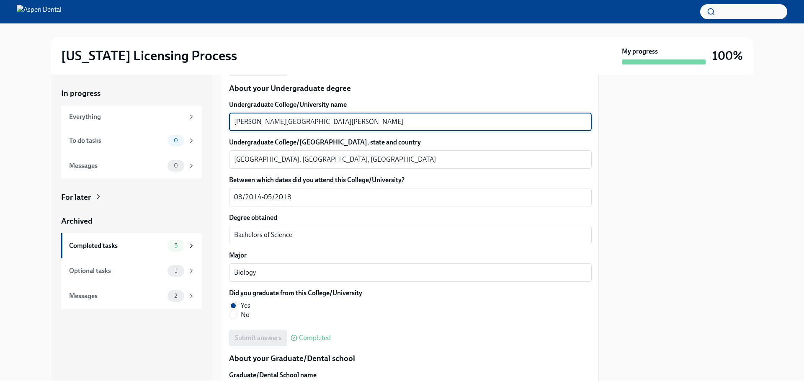
drag, startPoint x: 310, startPoint y: 122, endPoint x: 209, endPoint y: 115, distance: 101.1
click at [209, 115] on div "In progress Everything To do tasks 0 Messages 0 For later Archived Completed ta…" at bounding box center [401, 228] width 701 height 306
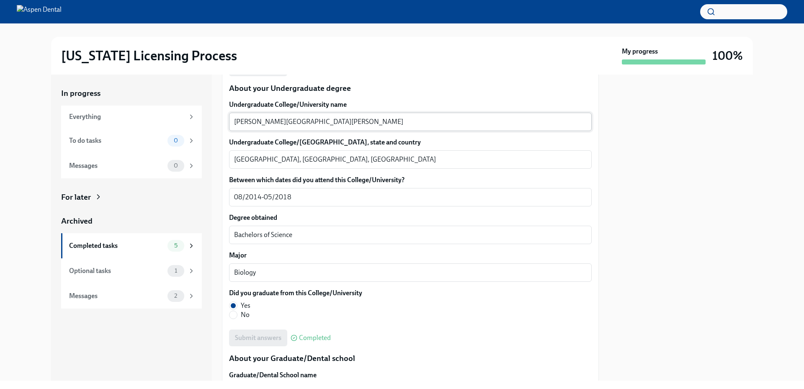
drag, startPoint x: 800, startPoint y: 104, endPoint x: 286, endPoint y: 123, distance: 514.8
click at [238, 160] on textarea "[GEOGRAPHIC_DATA], [GEOGRAPHIC_DATA], [GEOGRAPHIC_DATA]" at bounding box center [410, 159] width 352 height 10
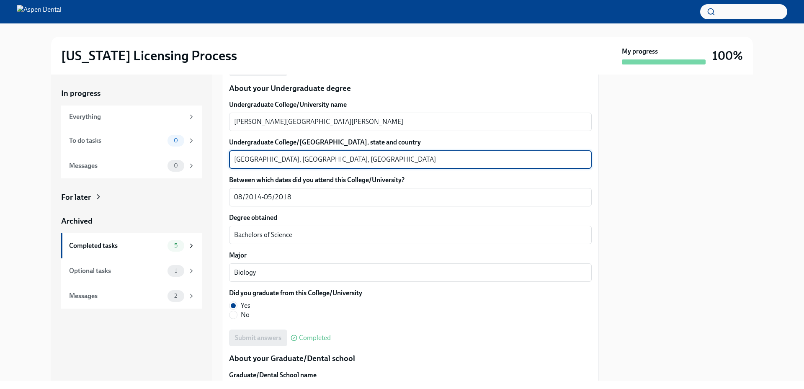
click at [238, 160] on textarea "[GEOGRAPHIC_DATA], [GEOGRAPHIC_DATA], [GEOGRAPHIC_DATA]" at bounding box center [410, 159] width 352 height 10
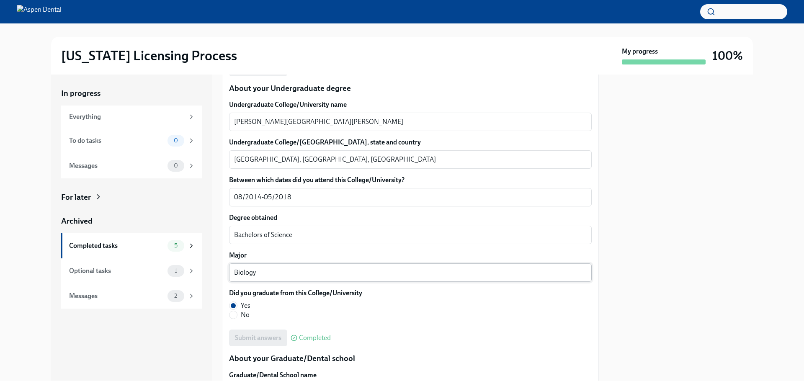
click at [244, 273] on textarea "Biology" at bounding box center [410, 272] width 352 height 10
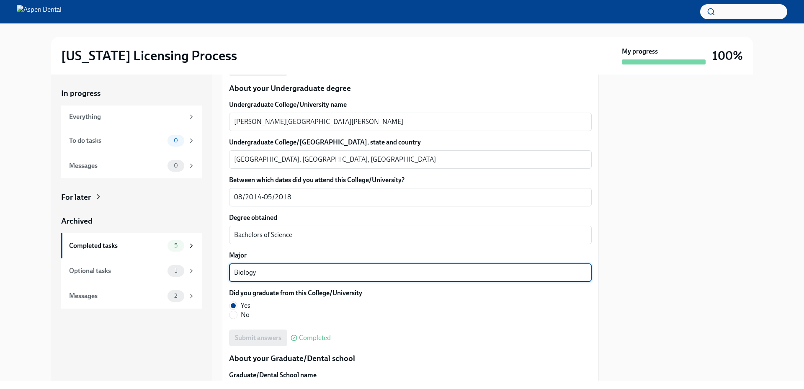
click at [241, 272] on textarea "Biology" at bounding box center [410, 272] width 352 height 10
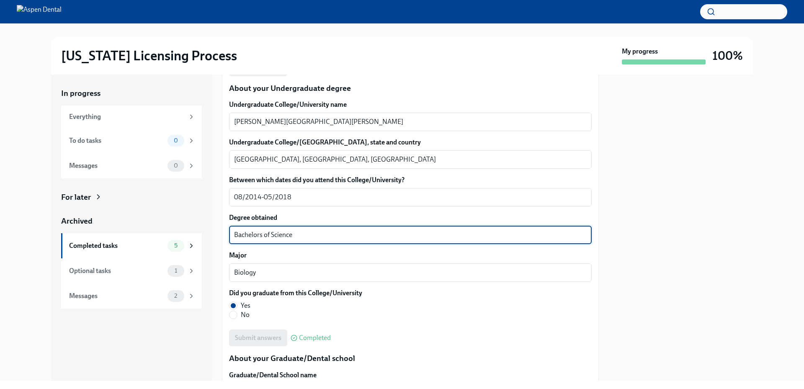
drag, startPoint x: 295, startPoint y: 235, endPoint x: 227, endPoint y: 237, distance: 67.8
click at [227, 237] on div "We will fill out the [US_STATE] State Application Form on your behalf – we'll j…" at bounding box center [410, 262] width 377 height 1840
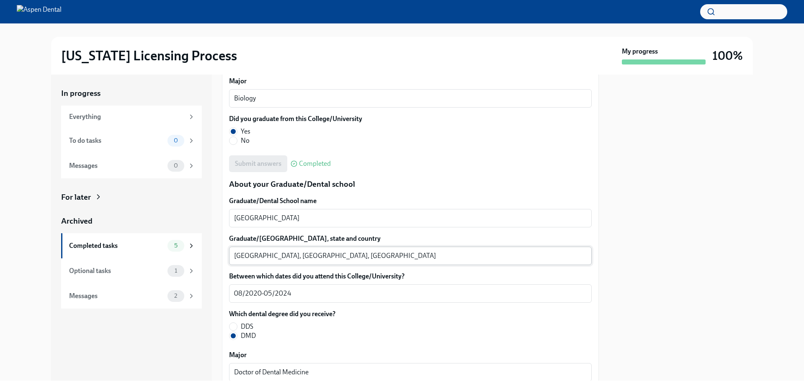
scroll to position [1048, 0]
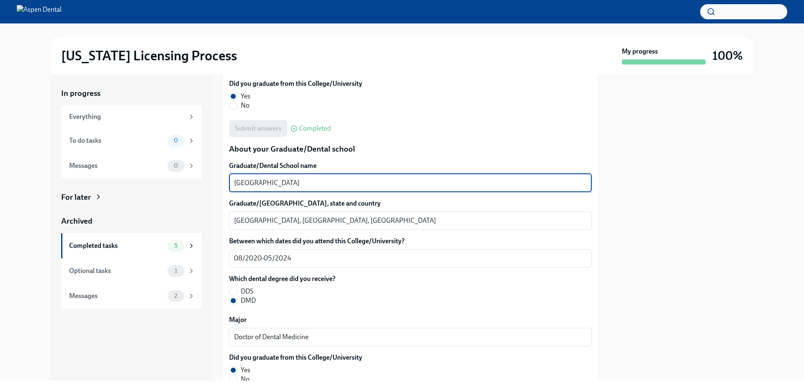
drag, startPoint x: 298, startPoint y: 182, endPoint x: 226, endPoint y: 185, distance: 72.9
click at [214, 184] on div "In progress Everything To do tasks 0 Messages 0 For later Archived Completed ta…" at bounding box center [401, 228] width 701 height 306
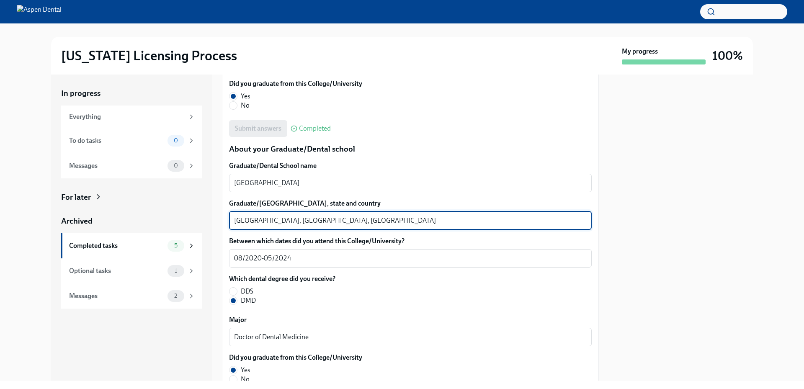
drag, startPoint x: 277, startPoint y: 220, endPoint x: 221, endPoint y: 220, distance: 56.1
click at [221, 220] on div "In progress Everything To do tasks 0 Messages 0 For later Archived Completed ta…" at bounding box center [401, 228] width 701 height 306
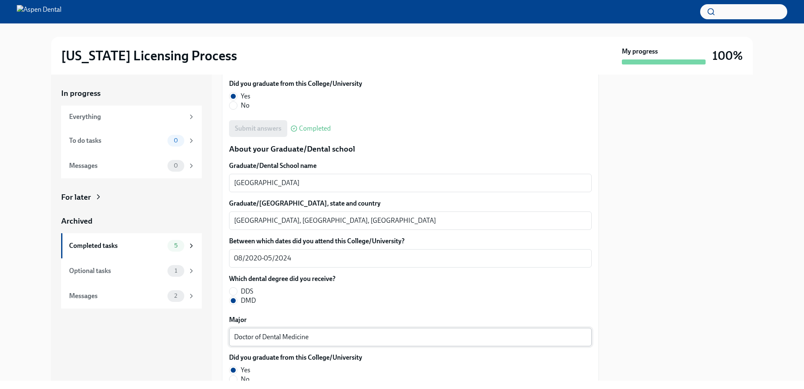
scroll to position [1090, 0]
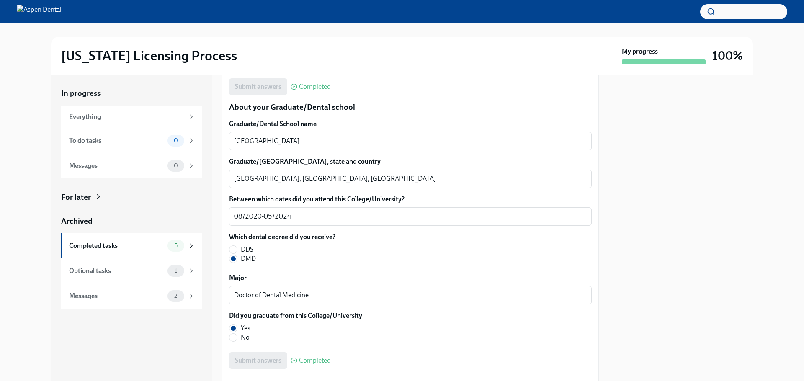
click at [763, 137] on div "In progress Everything To do tasks 0 Messages 0 For later Archived Completed ta…" at bounding box center [401, 228] width 777 height 306
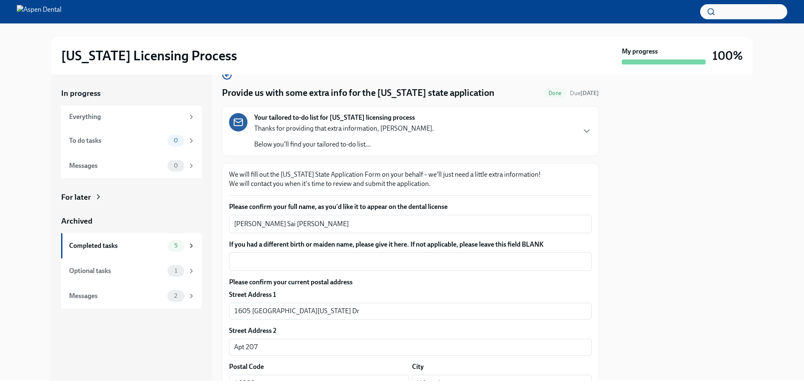
scroll to position [0, 0]
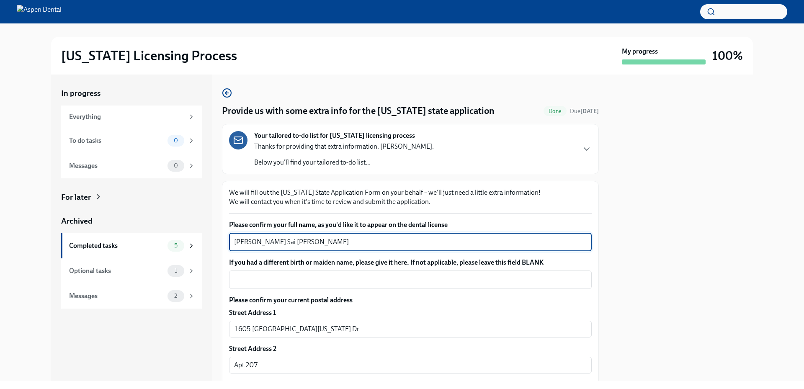
drag, startPoint x: 324, startPoint y: 245, endPoint x: 224, endPoint y: 244, distance: 100.9
